Goal: Check status: Check status

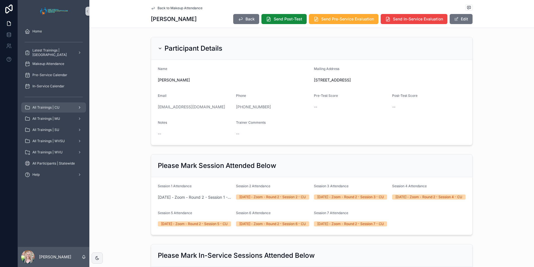
click at [54, 106] on span "All Trainings | CU" at bounding box center [45, 107] width 27 height 4
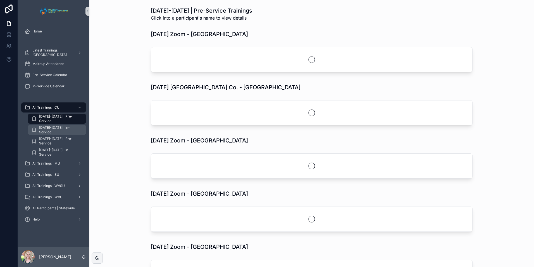
click at [68, 129] on span "[DATE]-[DATE] | In-Service" at bounding box center [59, 129] width 41 height 9
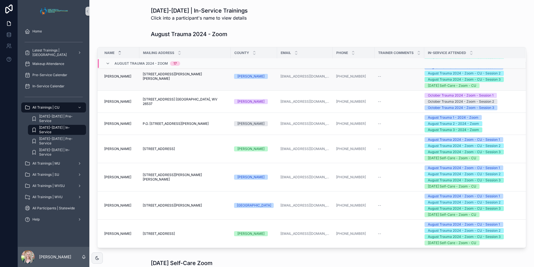
click at [110, 76] on span "[PERSON_NAME]" at bounding box center [117, 76] width 27 height 4
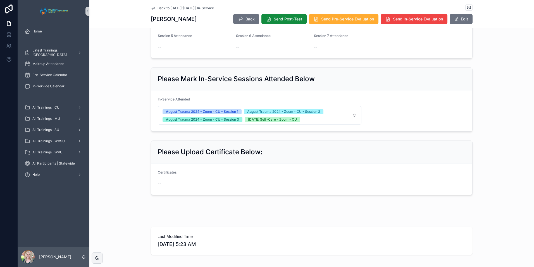
scroll to position [196, 0]
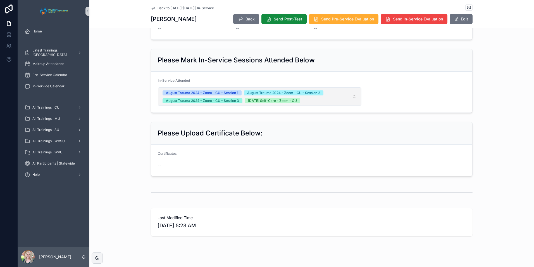
click at [316, 99] on span "August Trauma 2024 - Zoom - CU - Session [DATE] Trauma 2024 - Zoom - CU - Sessi…" at bounding box center [256, 96] width 187 height 13
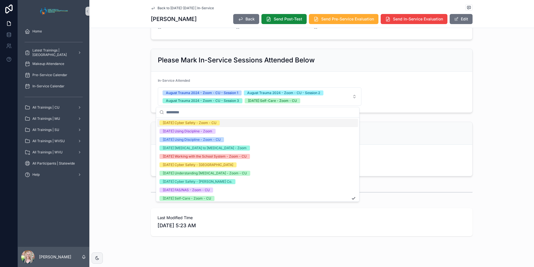
click at [133, 95] on div "Please Mark In-Service Sessions Attended Below In-Service Attended August Traum…" at bounding box center [311, 80] width 445 height 68
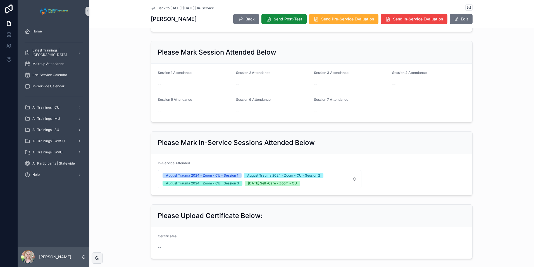
scroll to position [63, 0]
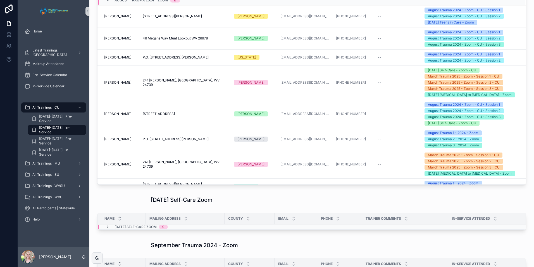
click at [107, 225] on icon "scrollable content" at bounding box center [108, 226] width 4 height 4
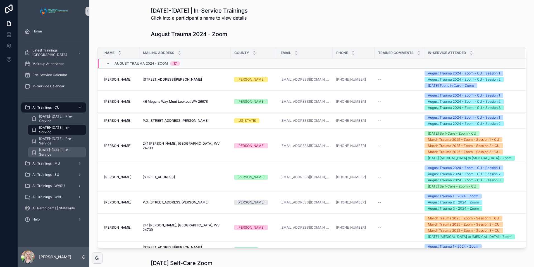
click at [52, 153] on span "[DATE]-[DATE] | In-Service" at bounding box center [59, 152] width 41 height 9
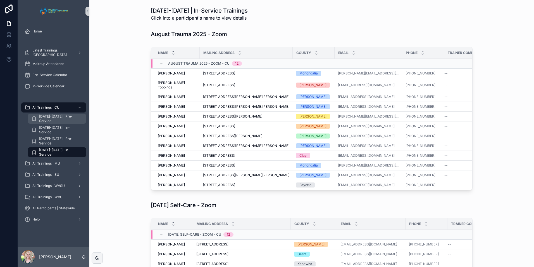
click at [47, 116] on span "[DATE]-[DATE] | Pre-Service" at bounding box center [59, 118] width 41 height 9
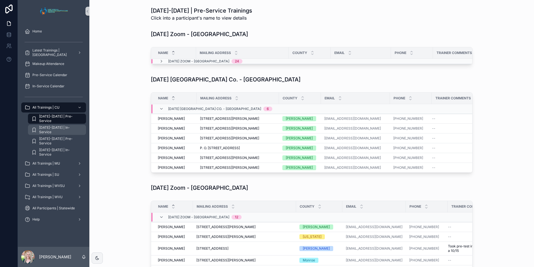
click at [53, 130] on span "[DATE]-[DATE] | In-Service" at bounding box center [59, 129] width 41 height 9
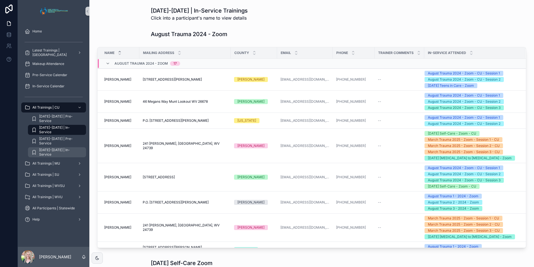
click at [47, 155] on div "[DATE]-[DATE] | In-Service" at bounding box center [56, 152] width 51 height 9
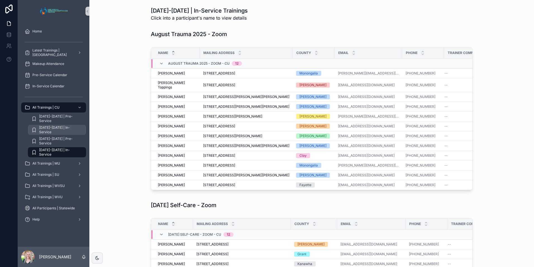
click at [67, 128] on span "[DATE]-[DATE] | In-Service" at bounding box center [59, 129] width 41 height 9
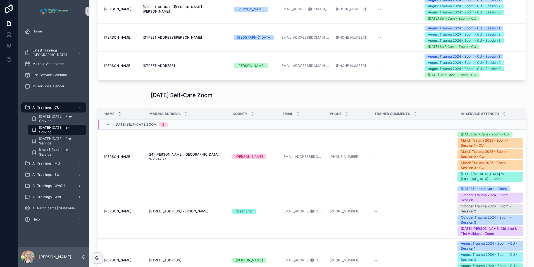
scroll to position [140, 0]
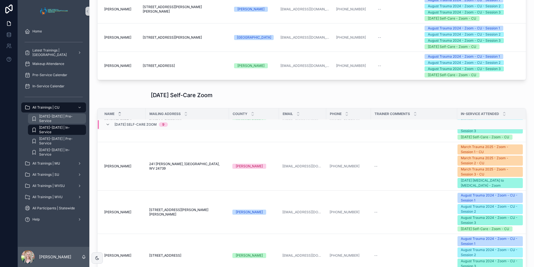
click at [60, 122] on div "[DATE]-[DATE] | Pre-Service" at bounding box center [56, 118] width 51 height 9
click at [63, 118] on span "[DATE]-[DATE] | Pre-Service" at bounding box center [59, 118] width 41 height 9
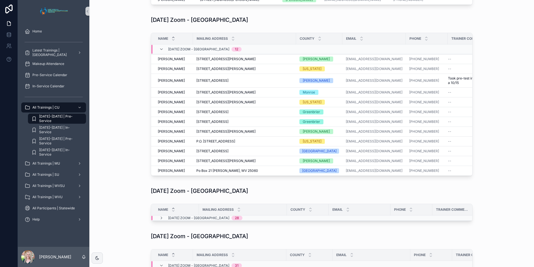
click at [119, 197] on div "[DATE] Zoom - [GEOGRAPHIC_DATA]" at bounding box center [312, 190] width 436 height 12
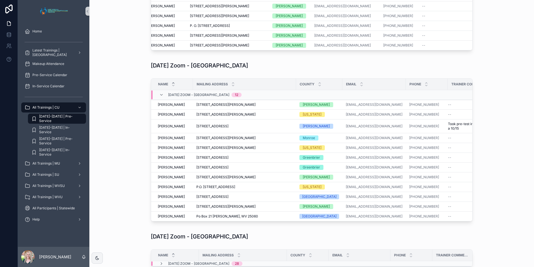
scroll to position [140, 0]
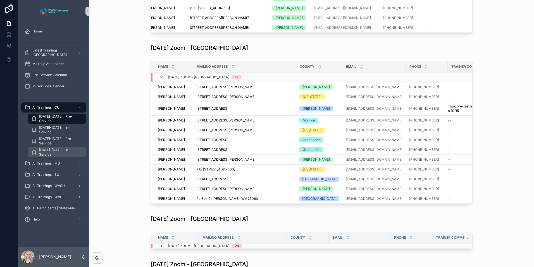
click at [56, 151] on span "[DATE]-[DATE] | In-Service" at bounding box center [59, 152] width 41 height 9
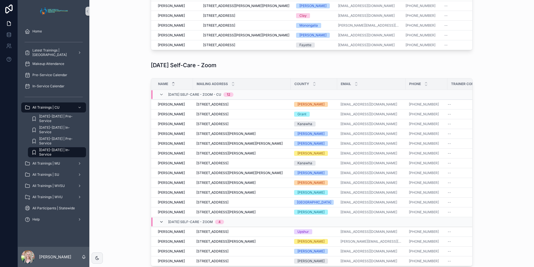
click at [159, 224] on icon "scrollable content" at bounding box center [161, 221] width 4 height 4
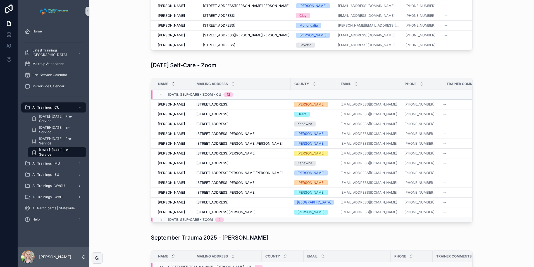
click at [159, 222] on icon "scrollable content" at bounding box center [161, 219] width 4 height 4
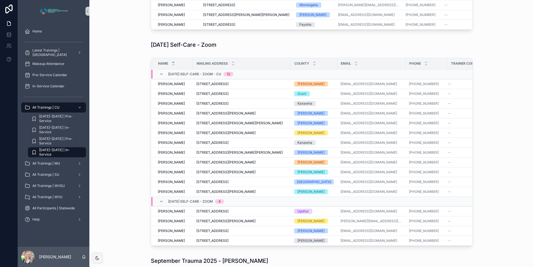
scroll to position [168, 0]
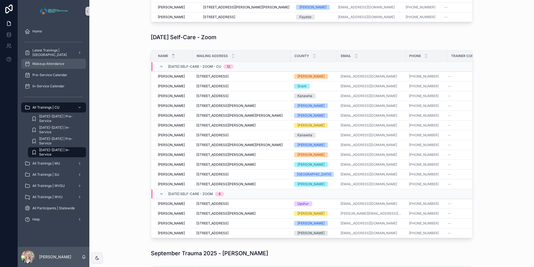
click at [51, 61] on div "Makeup Attendance" at bounding box center [54, 63] width 58 height 9
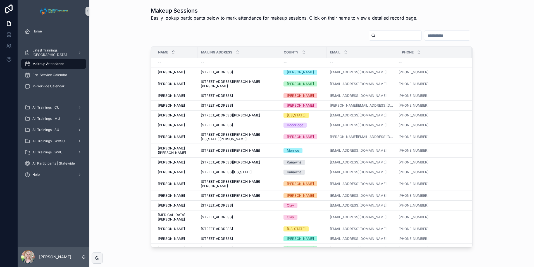
drag, startPoint x: 425, startPoint y: 44, endPoint x: 439, endPoint y: 35, distance: 16.5
click at [432, 41] on div "Name Mailing Address County Email Phone -- -- -- -- -- [PERSON_NAME] [PERSON_NA…" at bounding box center [312, 138] width 322 height 217
drag, startPoint x: 494, startPoint y: 72, endPoint x: 487, endPoint y: 66, distance: 9.7
click at [494, 72] on div "Name Mailing Address County Email Phone -- -- -- -- -- [PERSON_NAME] [PERSON_NA…" at bounding box center [312, 138] width 436 height 221
click at [442, 34] on input "scrollable content" at bounding box center [447, 36] width 46 height 8
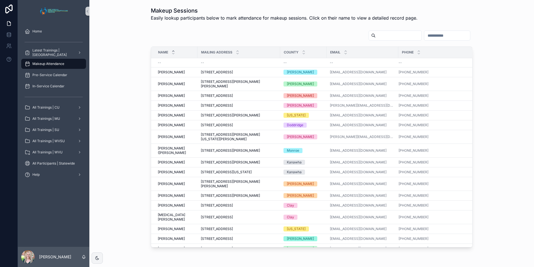
click at [376, 35] on input "scrollable content" at bounding box center [399, 36] width 46 height 8
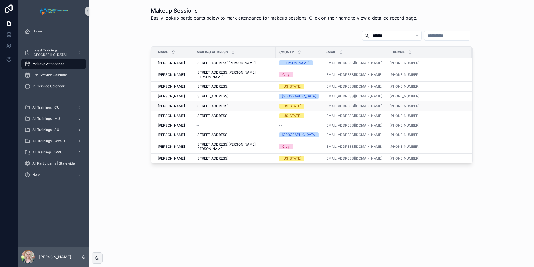
type input "*******"
click at [182, 105] on div "[PERSON_NAME] [PERSON_NAME]" at bounding box center [174, 106] width 32 height 4
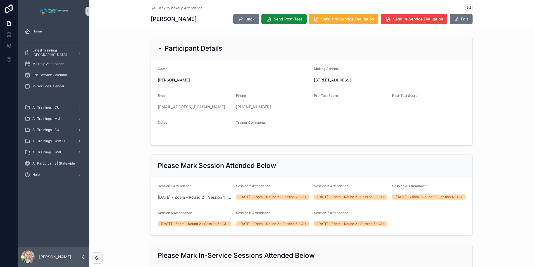
click at [158, 6] on span "Back to Makeup Attendance" at bounding box center [180, 8] width 45 height 4
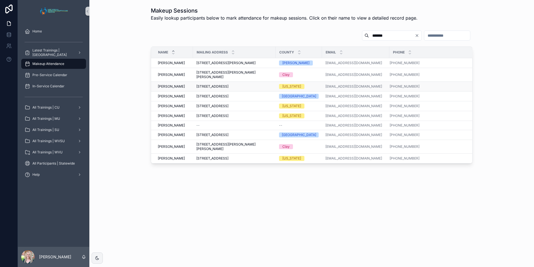
click at [192, 87] on td "[PERSON_NAME] [PERSON_NAME]" at bounding box center [172, 87] width 42 height 10
click at [179, 85] on span "[PERSON_NAME]" at bounding box center [171, 86] width 27 height 4
